Goal: Find specific page/section

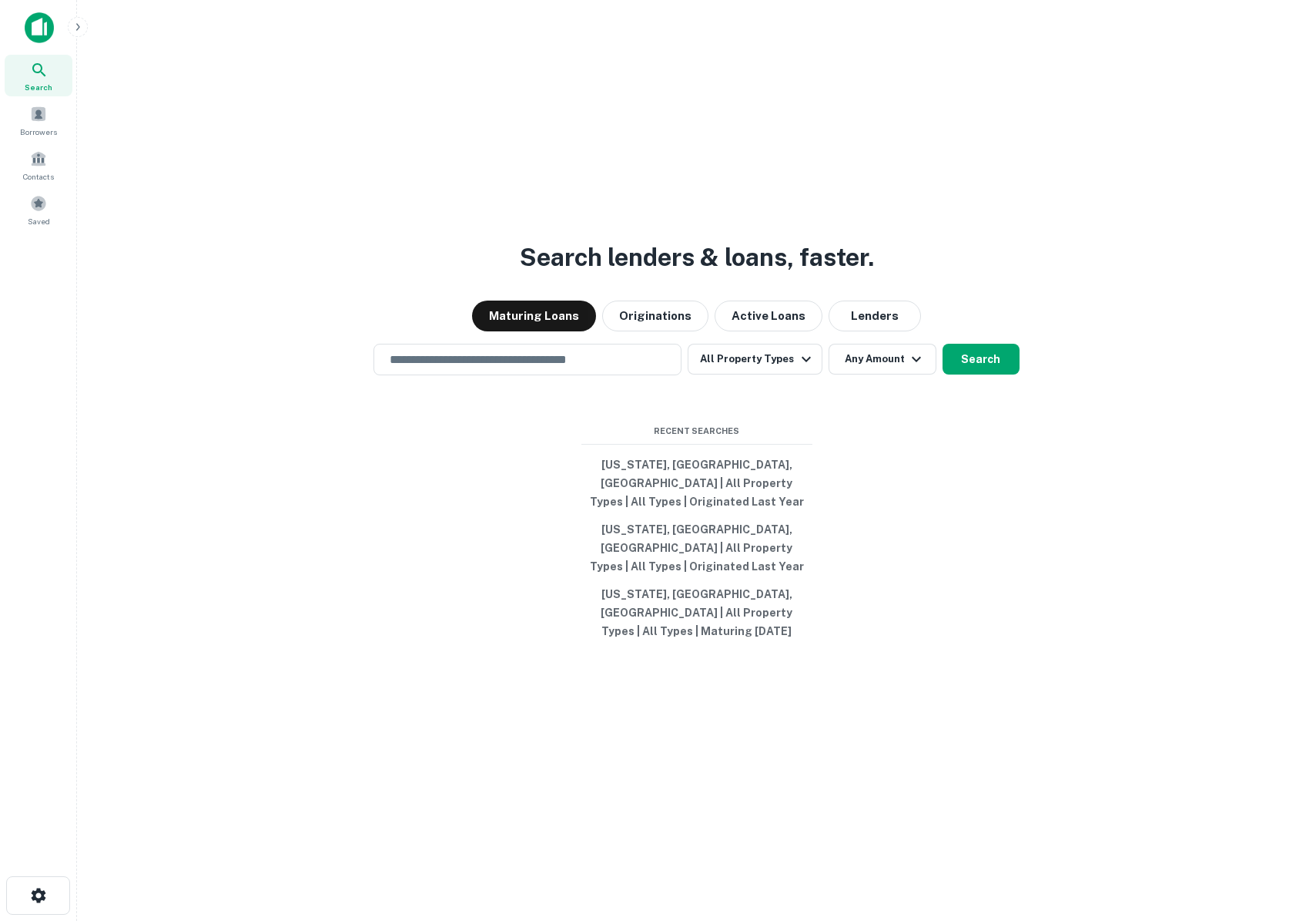
click at [84, 23] on button "button" at bounding box center [78, 27] width 20 height 20
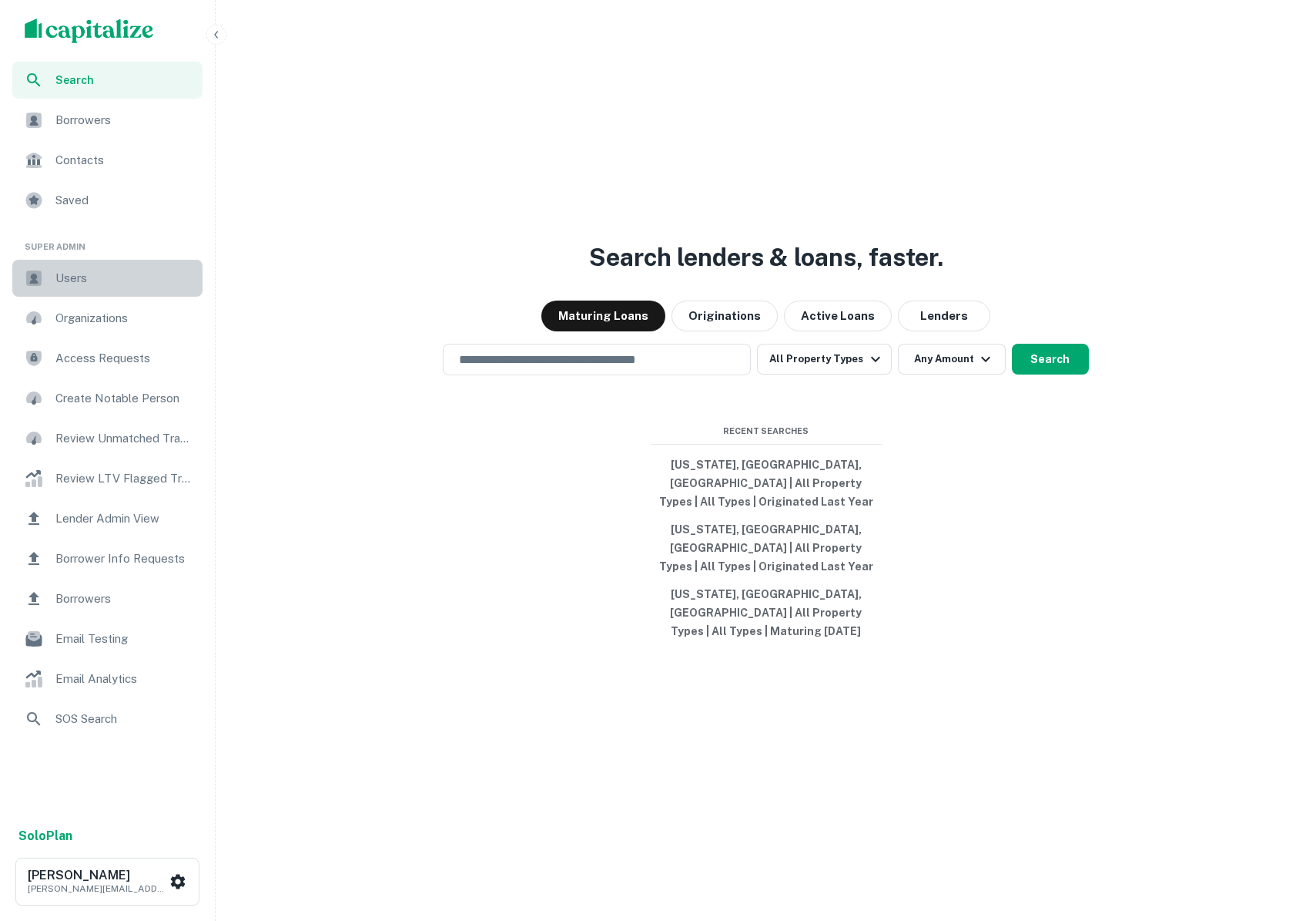
click at [85, 270] on span "Users" at bounding box center [124, 278] width 138 height 18
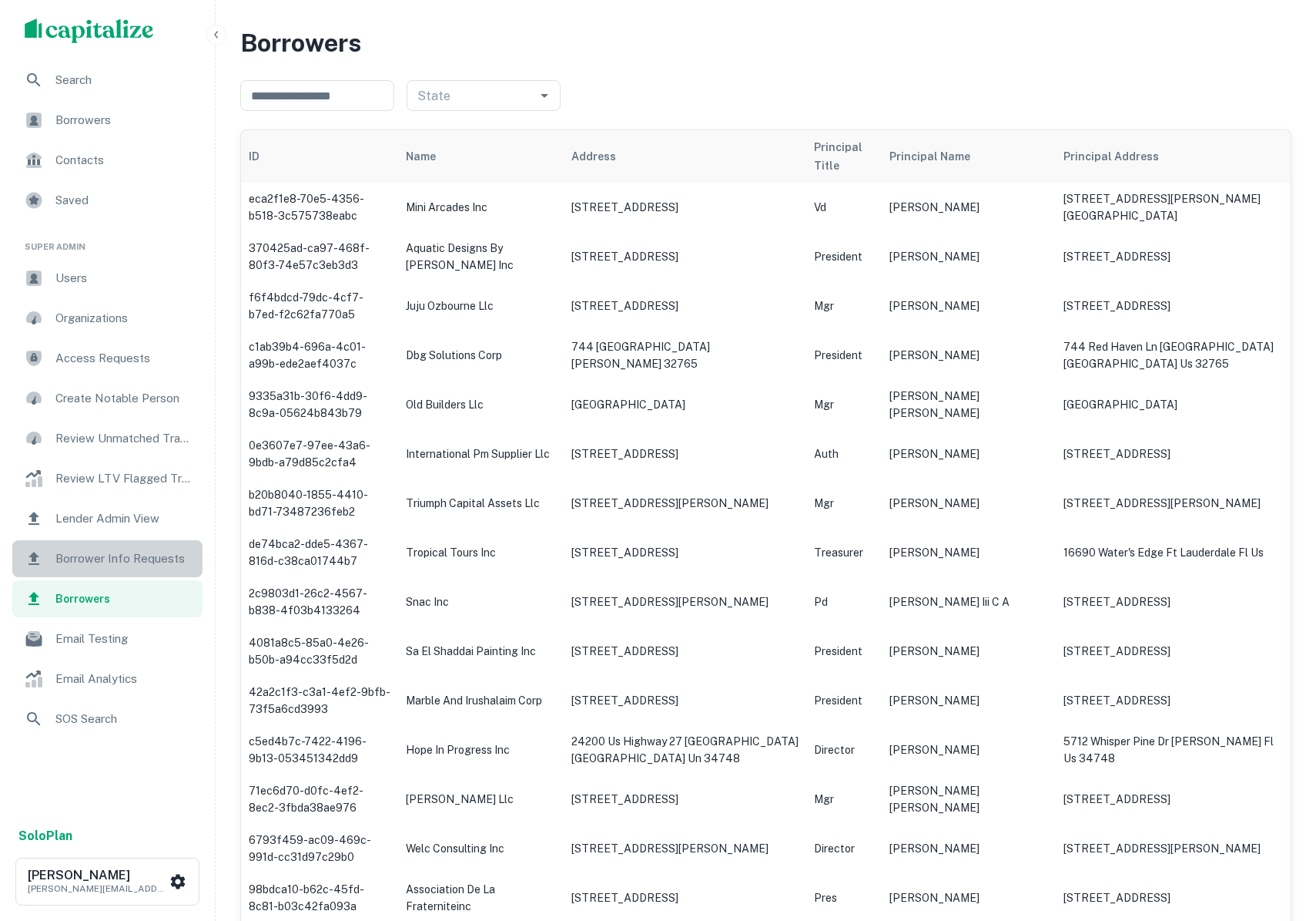
click at [72, 559] on span "Borrower Info Requests" at bounding box center [124, 558] width 138 height 18
